Goal: Task Accomplishment & Management: Manage account settings

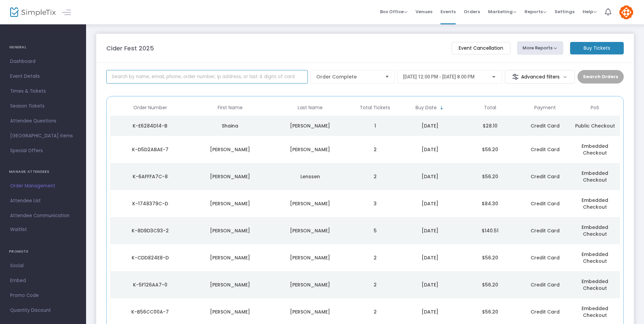
click at [202, 73] on input at bounding box center [207, 77] width 202 height 14
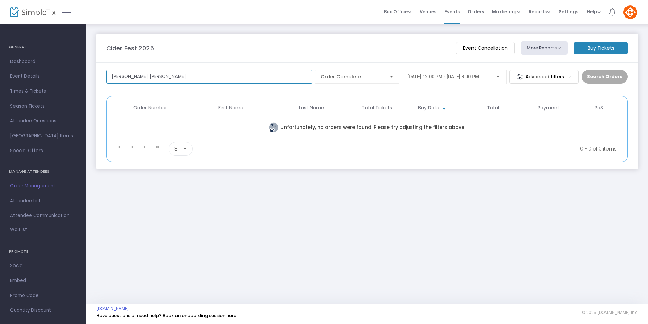
click at [179, 76] on input "Vail wheeler" at bounding box center [209, 77] width 206 height 14
type input "w"
click at [456, 75] on span "9/13/2025 @ 12:00 PM - 9/13/2025 @ 8:00 PM" at bounding box center [444, 76] width 72 height 5
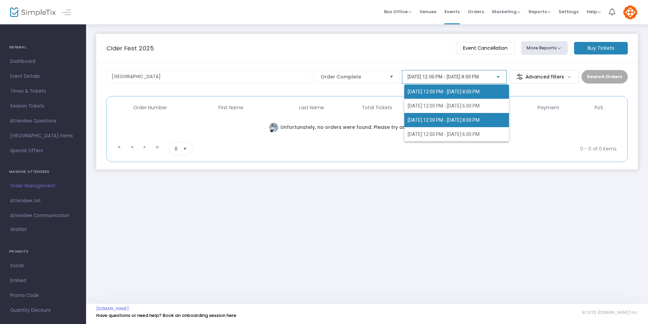
click at [445, 120] on span "9/20/2025 @ 12:00 PM - 9/20/2025 @ 8:00 PM" at bounding box center [444, 119] width 72 height 5
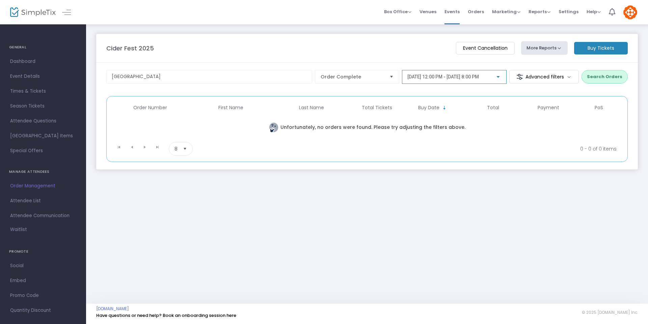
drag, startPoint x: 591, startPoint y: 78, endPoint x: 610, endPoint y: 97, distance: 27.0
click at [592, 78] on button "Search Orders" at bounding box center [605, 77] width 46 height 14
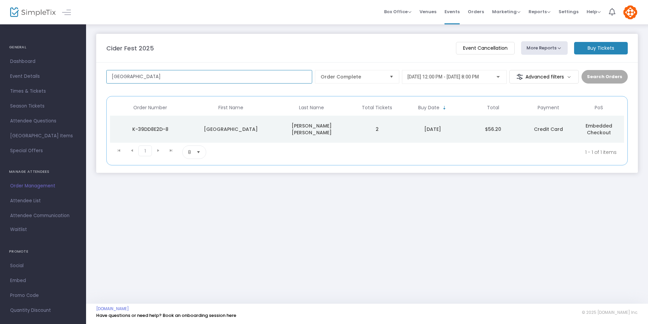
click at [204, 75] on input "Sydney" at bounding box center [209, 77] width 206 height 14
paste input "svailwheeler@gmail.com"
click at [181, 79] on input "svailwheeler@gmail.com" at bounding box center [209, 77] width 206 height 14
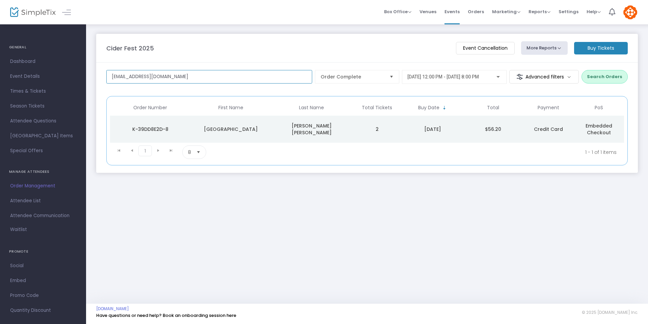
click at [181, 78] on input "svailwheeler@gmail.com" at bounding box center [209, 77] width 206 height 14
paste input "edickmei"
type input "edickmeier@gmail.com"
click at [606, 82] on button "Search Orders" at bounding box center [605, 77] width 46 height 14
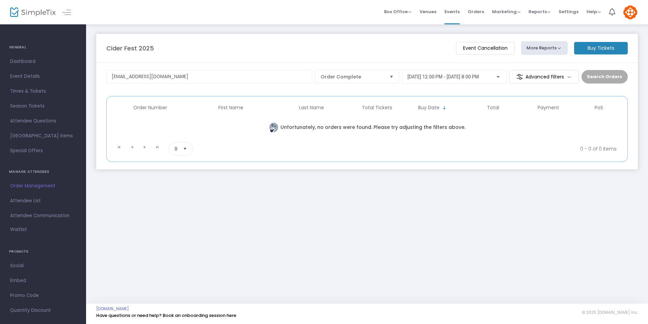
click at [479, 79] on span "9/20/2025 @ 12:00 PM - 9/20/2025 @ 8:00 PM" at bounding box center [444, 76] width 72 height 5
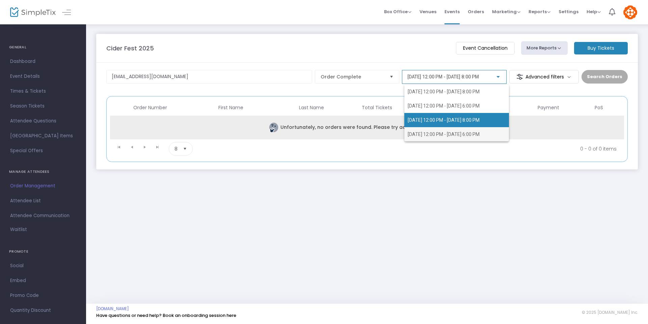
drag, startPoint x: 461, startPoint y: 132, endPoint x: 466, endPoint y: 132, distance: 5.1
click at [461, 132] on span "9/21/2025 @ 12:00 PM - 9/21/2025 @ 6:00 PM" at bounding box center [444, 133] width 72 height 5
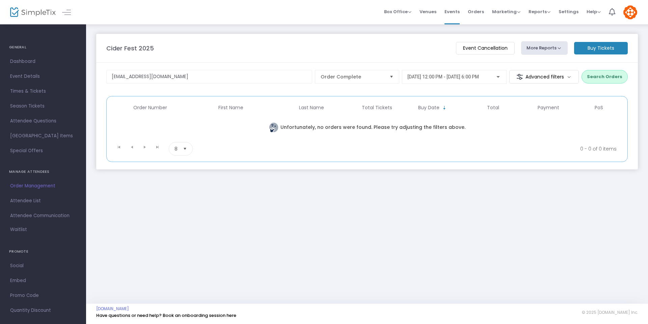
drag, startPoint x: 618, startPoint y: 77, endPoint x: 622, endPoint y: 83, distance: 7.1
click at [618, 77] on button "Search Orders" at bounding box center [605, 77] width 46 height 14
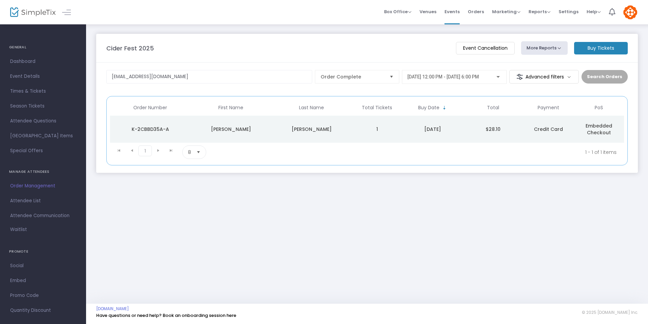
click at [398, 129] on td "1" at bounding box center [377, 129] width 50 height 27
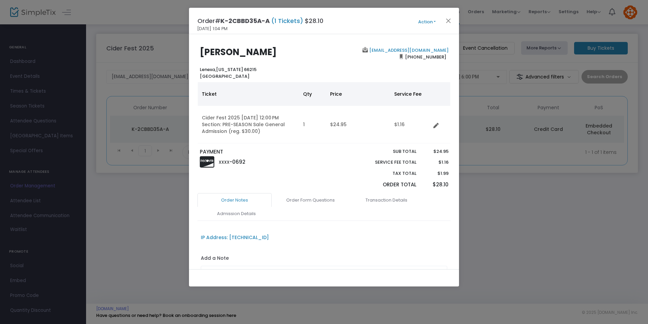
click at [431, 24] on button "Action" at bounding box center [427, 21] width 41 height 7
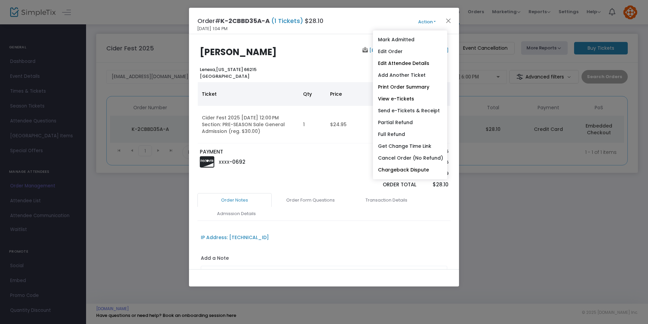
click at [321, 161] on div "XXXX -0692" at bounding box center [261, 161] width 128 height 13
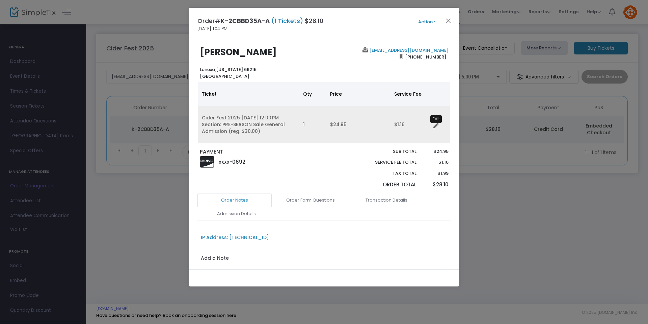
click at [436, 128] on icon "Data table" at bounding box center [436, 125] width 5 height 5
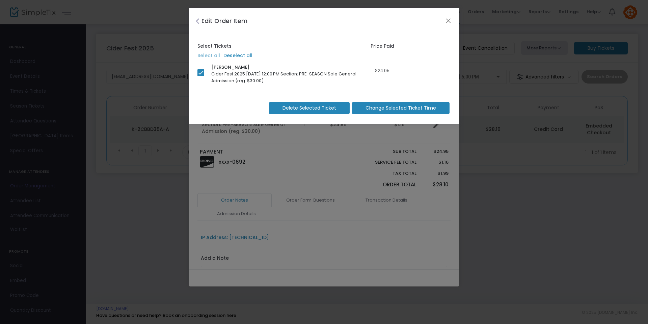
click at [379, 109] on span "Change Selected Ticket Time" at bounding box center [401, 107] width 71 height 7
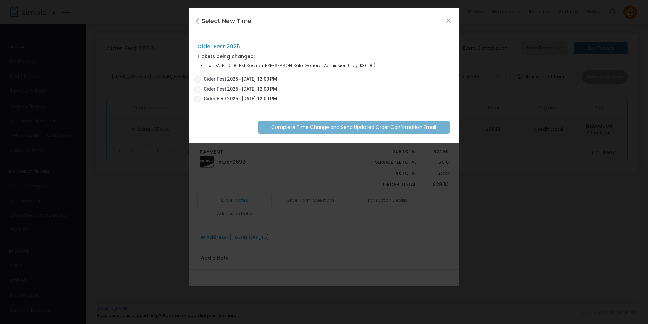
click at [256, 101] on span "Cider Fest 2025 - 09/20/2025 12:00 PM" at bounding box center [241, 98] width 74 height 7
click at [198, 102] on input "Cider Fest 2025 - 09/20/2025 12:00 PM" at bounding box center [197, 102] width 0 height 0
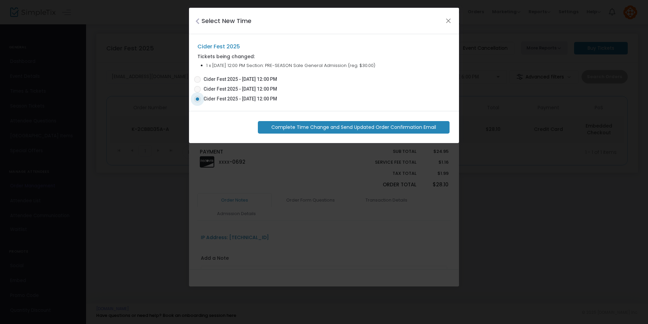
click at [330, 129] on span "Complete Time Change and Send Updated Order Confirmation Email" at bounding box center [354, 127] width 165 height 7
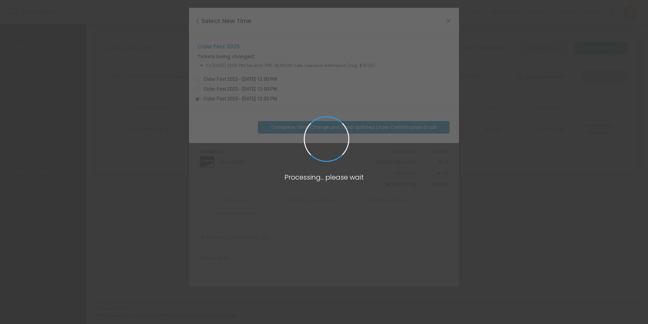
radio input "false"
